Goal: Task Accomplishment & Management: Manage account settings

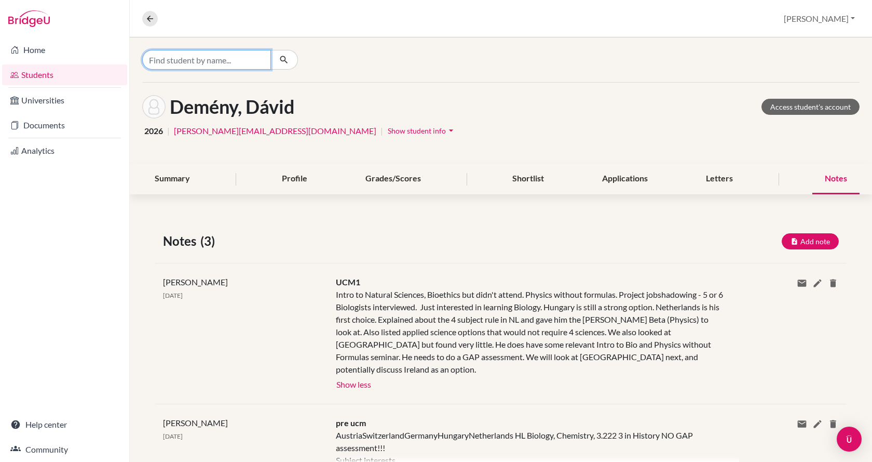
click at [206, 61] on input "Find student by name..." at bounding box center [206, 60] width 129 height 20
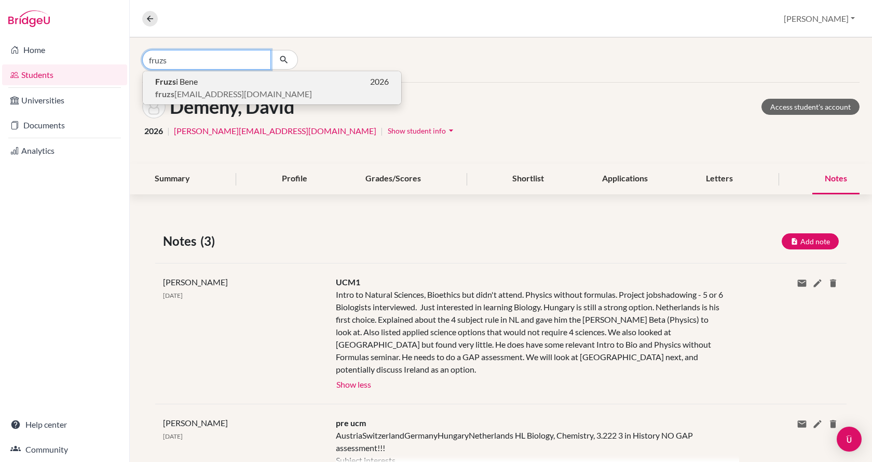
type input "fruzs"
click at [212, 82] on p "Fruzs i Bene 2026" at bounding box center [272, 81] width 234 height 12
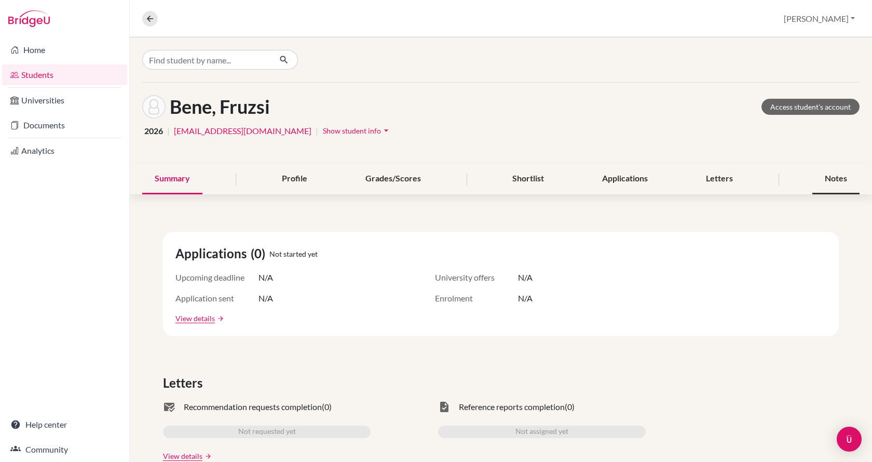
click at [816, 179] on div "Notes" at bounding box center [836, 179] width 47 height 31
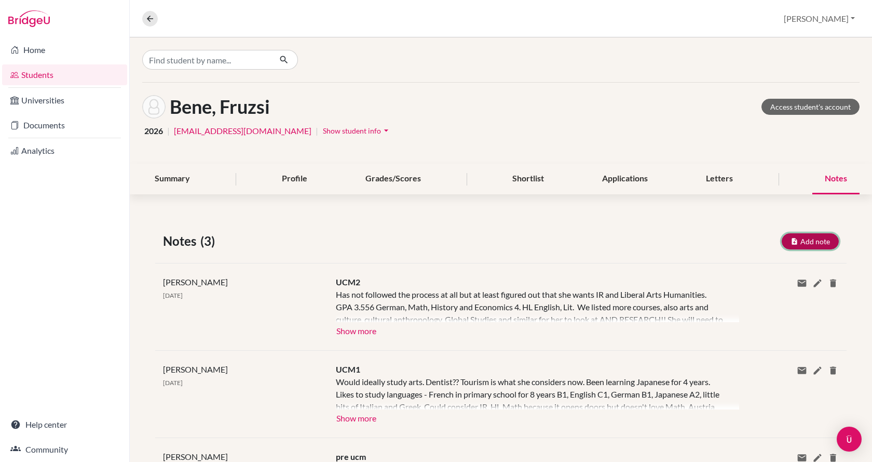
click at [796, 241] on button "Add note" at bounding box center [810, 241] width 57 height 16
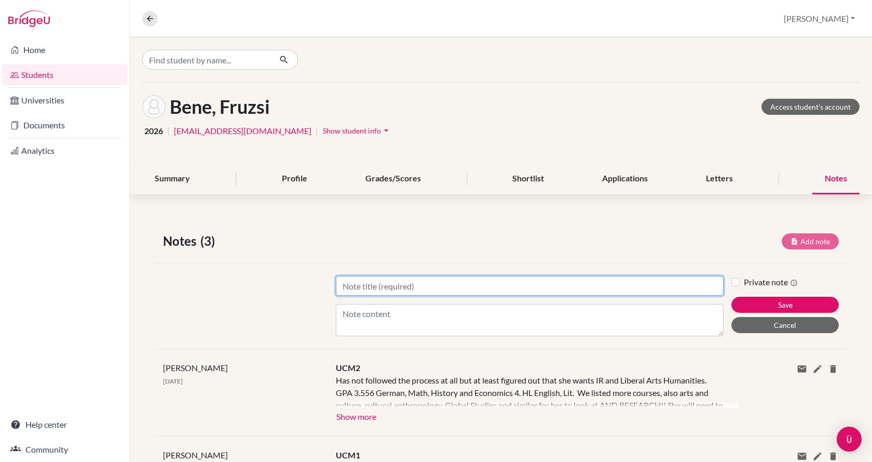
click at [569, 293] on input "Title" at bounding box center [530, 286] width 388 height 20
type input "UCM3"
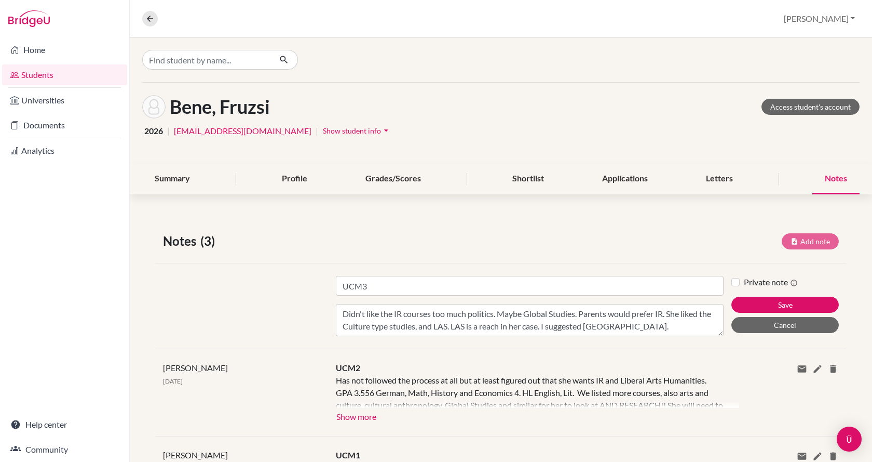
click at [297, 336] on div "Title UCM3 Content Didn't like the IR courses too much politics. Maybe Global S…" at bounding box center [501, 306] width 692 height 86
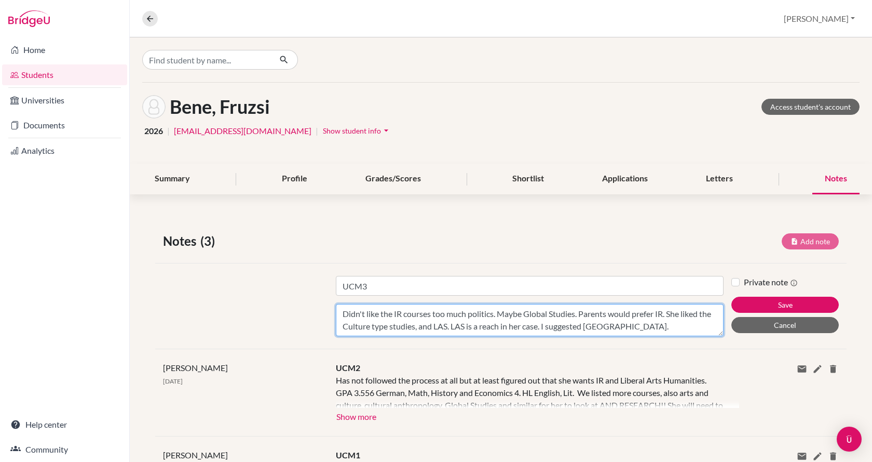
click at [642, 325] on textarea "Didn't like the IR courses too much politics. Maybe Global Studies. Parents wou…" at bounding box center [530, 320] width 388 height 32
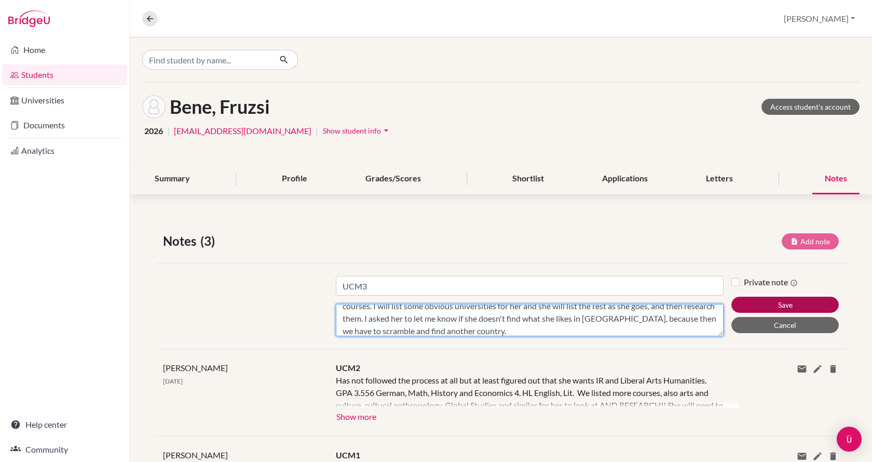
type textarea "Didn't like the IR courses too much politics. Maybe Global Studies. Parents wou…"
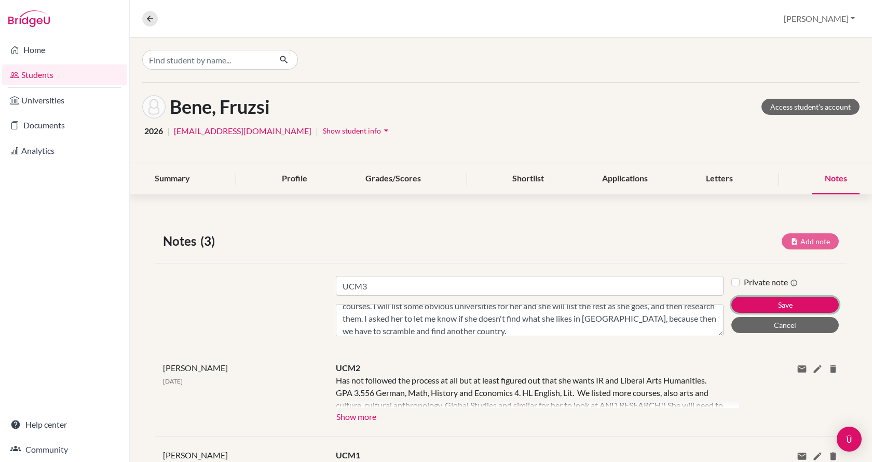
drag, startPoint x: 767, startPoint y: 306, endPoint x: 732, endPoint y: 315, distance: 36.0
click at [723, 316] on div "Title UCM3 Content Didn't like the IR courses too much politics. Maybe Global S…" at bounding box center [501, 306] width 692 height 86
click at [732, 315] on div "Private note Save Cancel" at bounding box center [789, 306] width 115 height 60
click at [735, 307] on button "Save" at bounding box center [785, 304] width 107 height 16
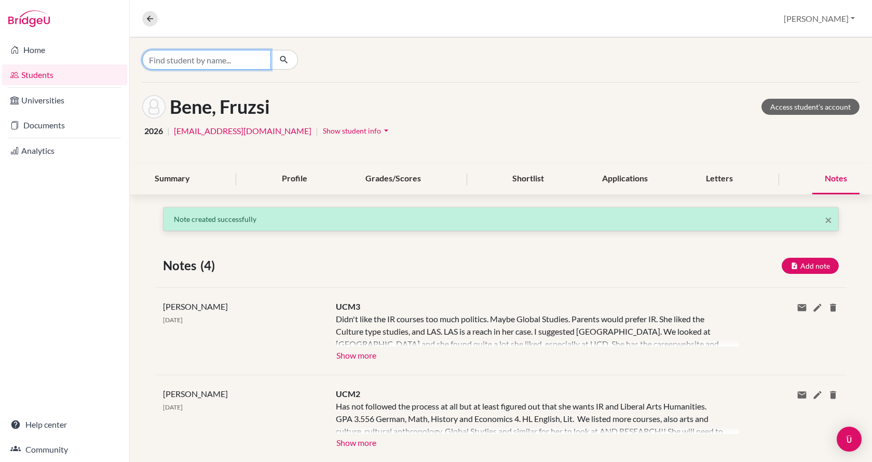
click at [167, 62] on input "Find student by name..." at bounding box center [206, 60] width 129 height 20
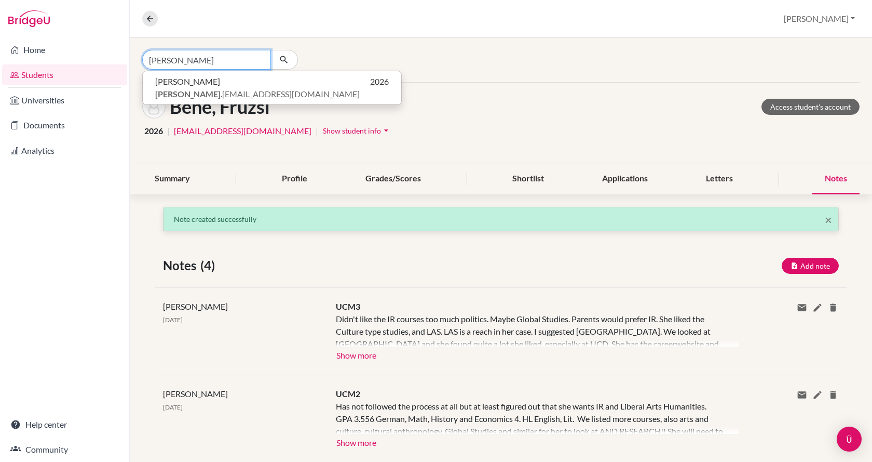
type input "[PERSON_NAME]"
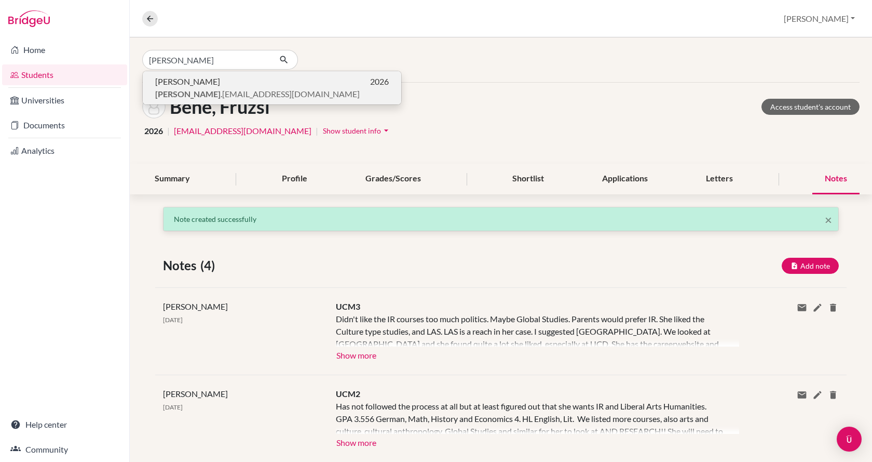
click at [169, 77] on span "[PERSON_NAME]" at bounding box center [187, 81] width 65 height 12
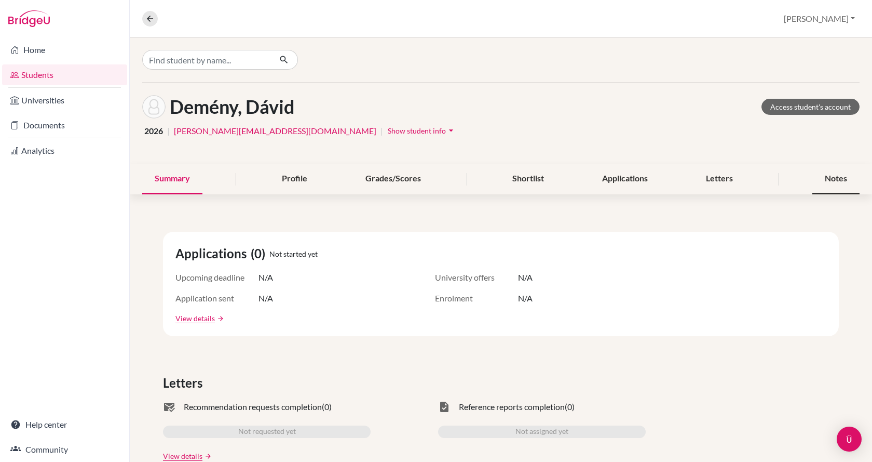
click at [822, 177] on div "Notes" at bounding box center [836, 179] width 47 height 31
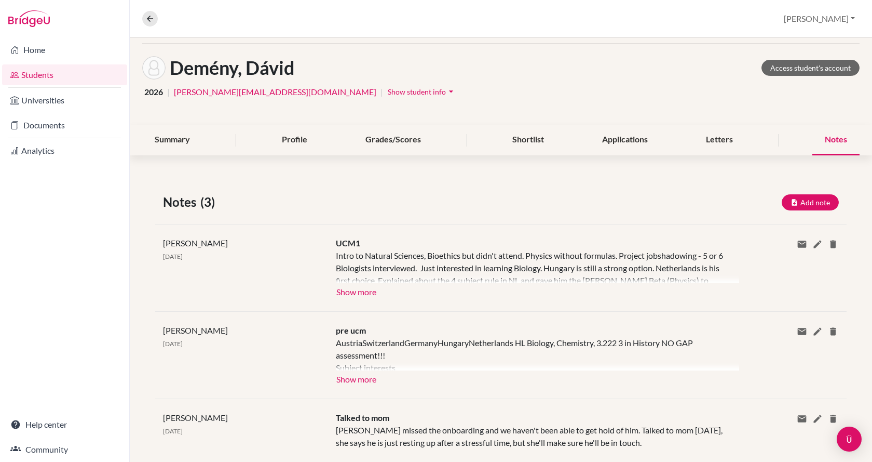
scroll to position [63, 0]
